Goal: Task Accomplishment & Management: Manage account settings

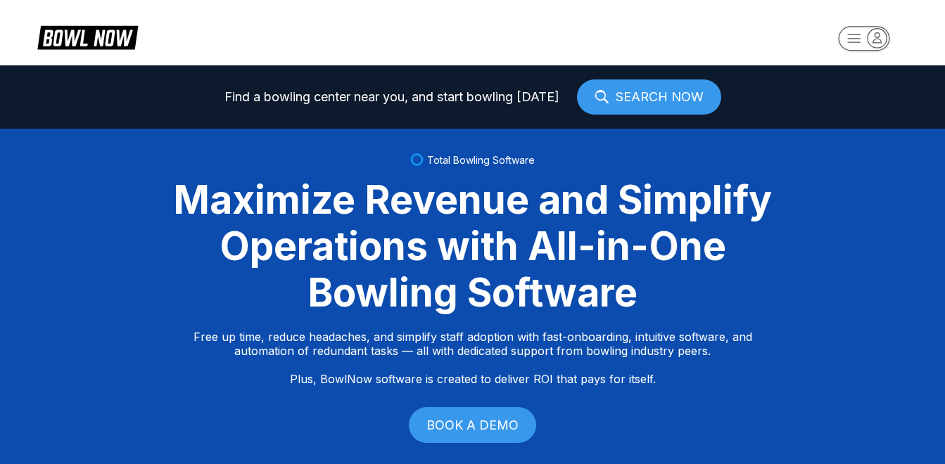
click at [875, 44] on icon "button" at bounding box center [876, 37] width 19 height 19
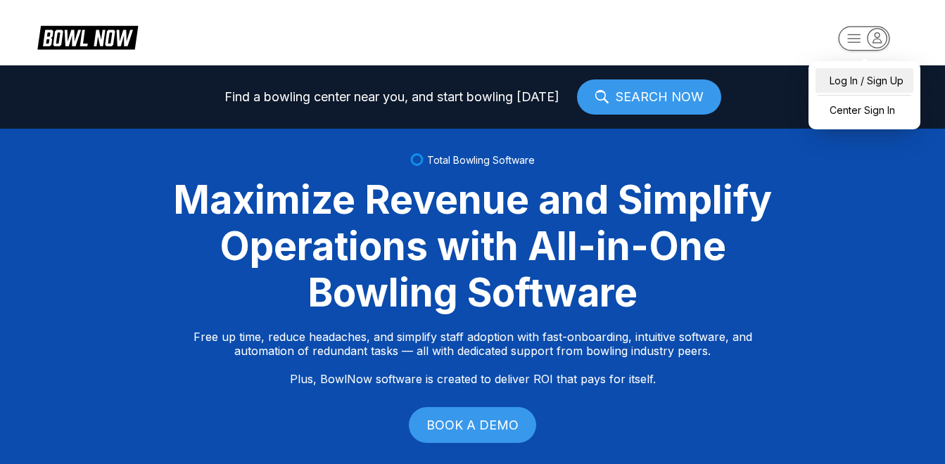
click at [861, 82] on div "Log In / Sign Up" at bounding box center [864, 80] width 98 height 25
select select "**"
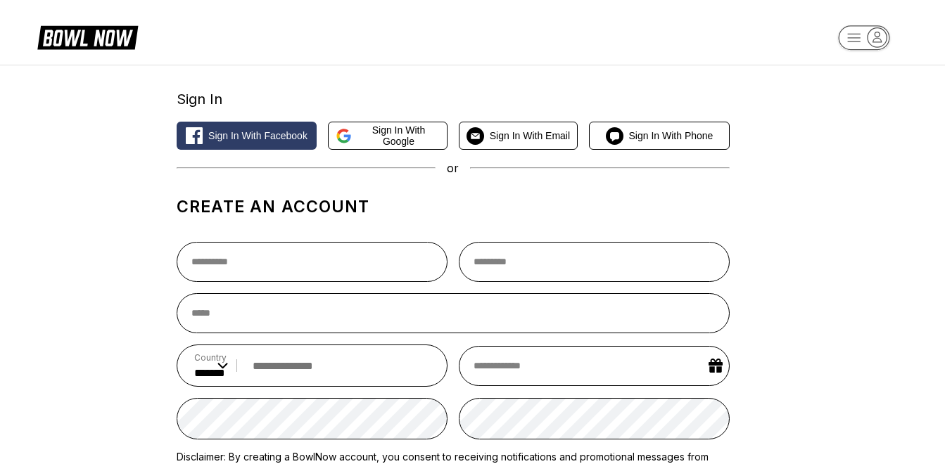
click at [857, 39] on rect "button" at bounding box center [863, 37] width 51 height 25
click at [285, 132] on span "Sign in with Facebook" at bounding box center [257, 135] width 99 height 11
click at [817, 211] on div "Sign In Sign in with Facebook Sign in with Google Sign in with Email Sign in wi…" at bounding box center [472, 348] width 945 height 567
click at [848, 38] on icon "button" at bounding box center [854, 38] width 13 height 8
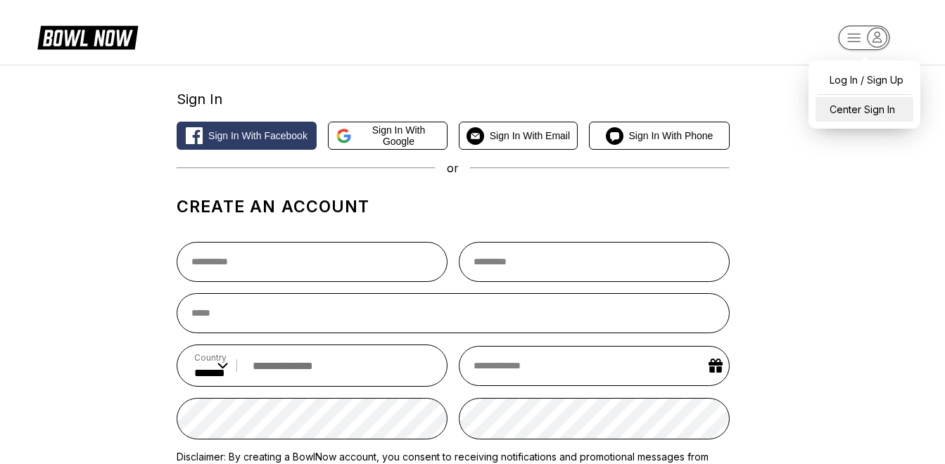
click at [855, 118] on div "Center Sign In" at bounding box center [864, 109] width 98 height 25
